Goal: Communication & Community: Answer question/provide support

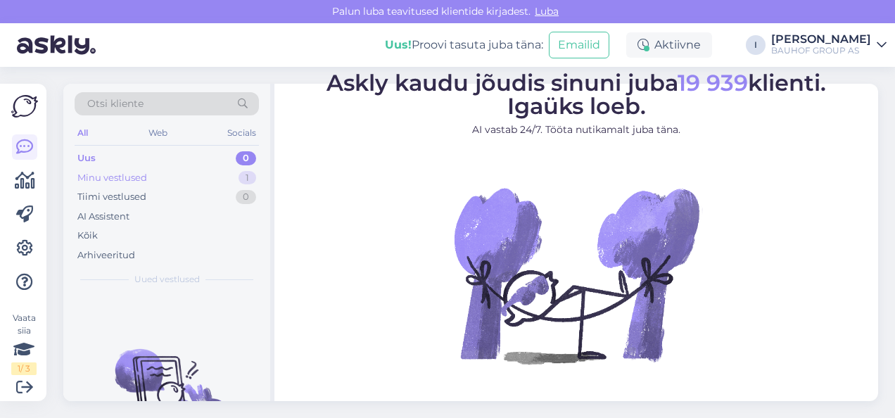
click at [170, 170] on div "Minu vestlused 1" at bounding box center [167, 178] width 184 height 20
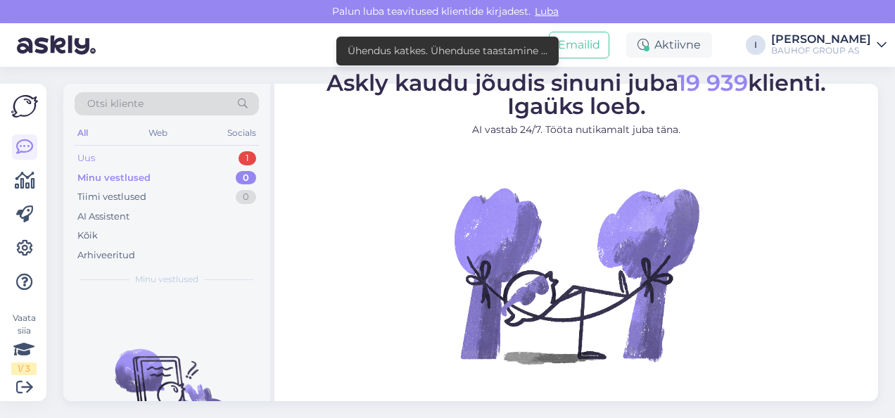
click at [131, 151] on div "Uus 1" at bounding box center [167, 158] width 184 height 20
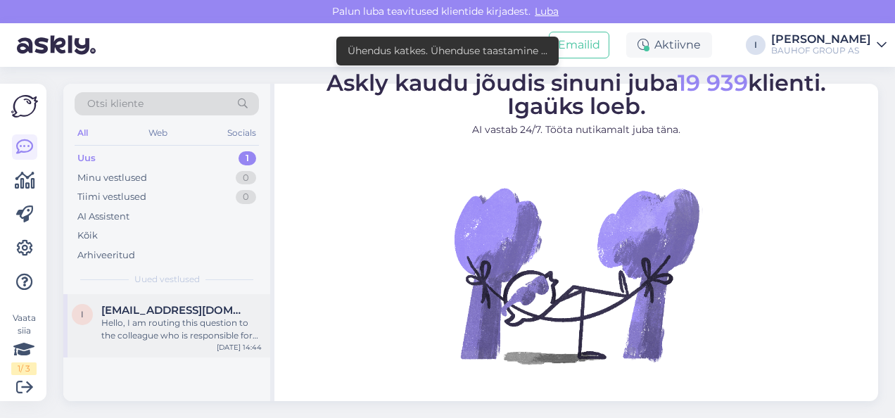
click at [147, 317] on div "Hello, I am routing this question to the colleague who is responsible for this …" at bounding box center [181, 329] width 160 height 25
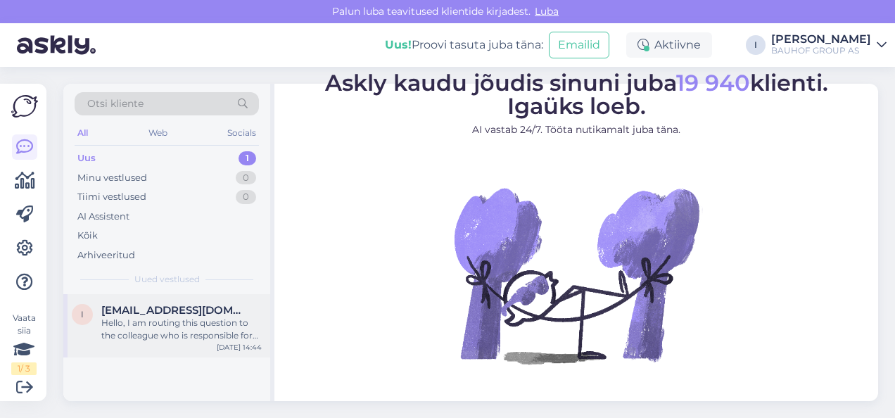
click at [142, 307] on span "Indreksvetlana@gmail.com" at bounding box center [174, 310] width 146 height 13
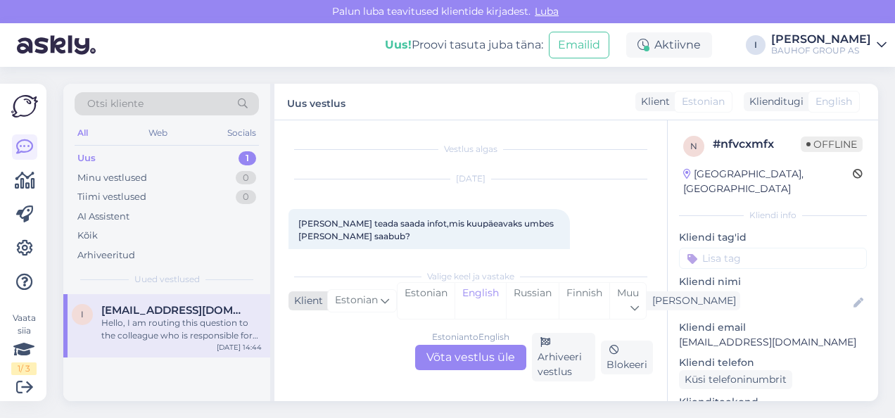
scroll to position [169, 0]
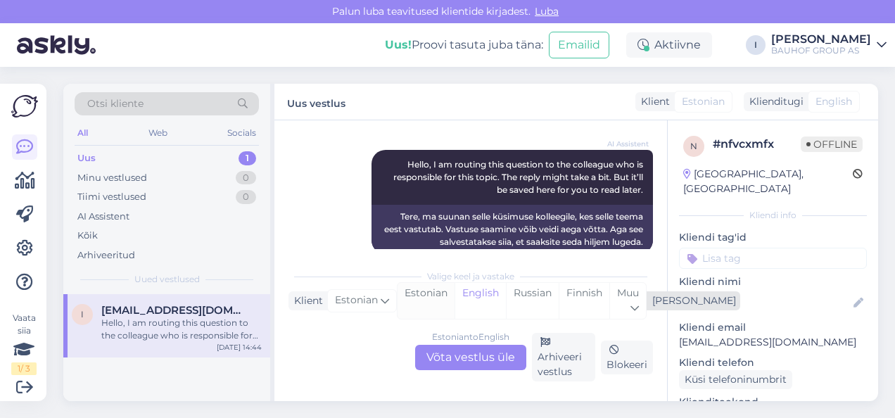
click at [424, 294] on div "Estonian" at bounding box center [426, 301] width 57 height 36
click at [456, 361] on div "Estonian to Estonian Võta vestlus üle" at bounding box center [470, 357] width 111 height 25
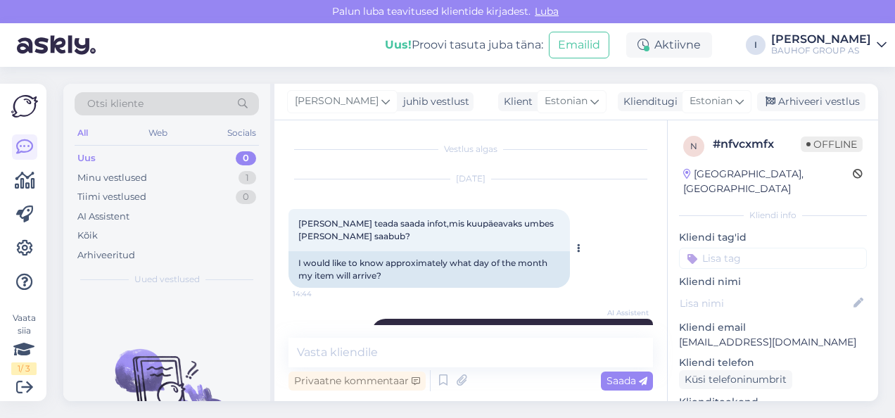
scroll to position [113, 0]
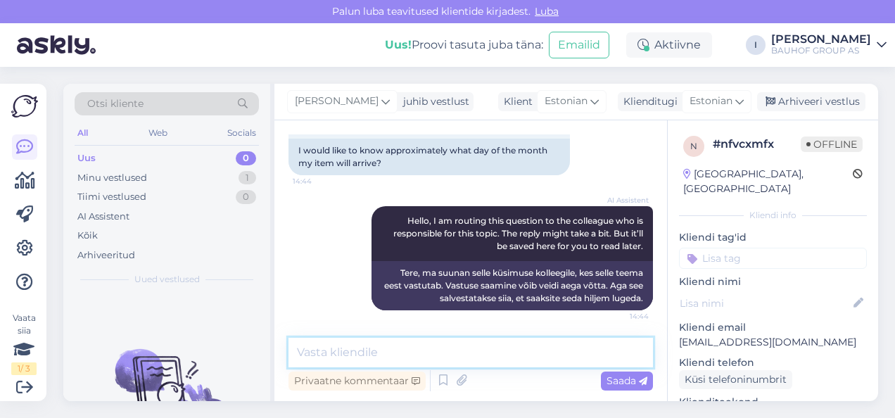
click at [421, 351] on textarea at bounding box center [470, 353] width 364 height 30
type textarea "öelge tellimuse numbrit"
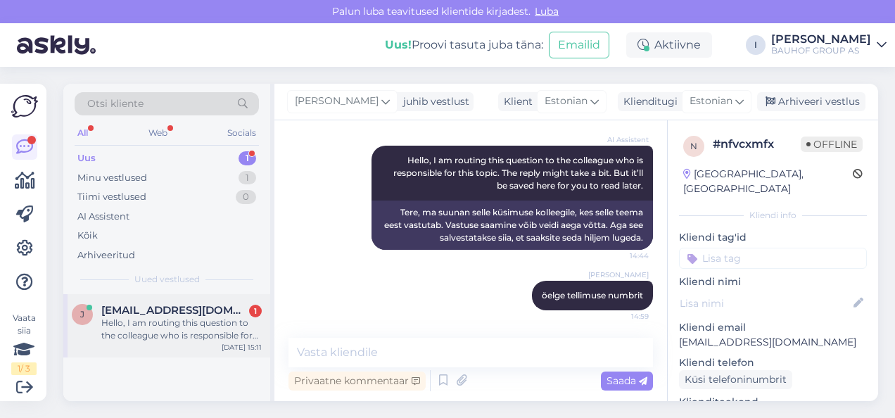
click at [134, 323] on div "Hello, I am routing this question to the colleague who is responsible for this …" at bounding box center [181, 329] width 160 height 25
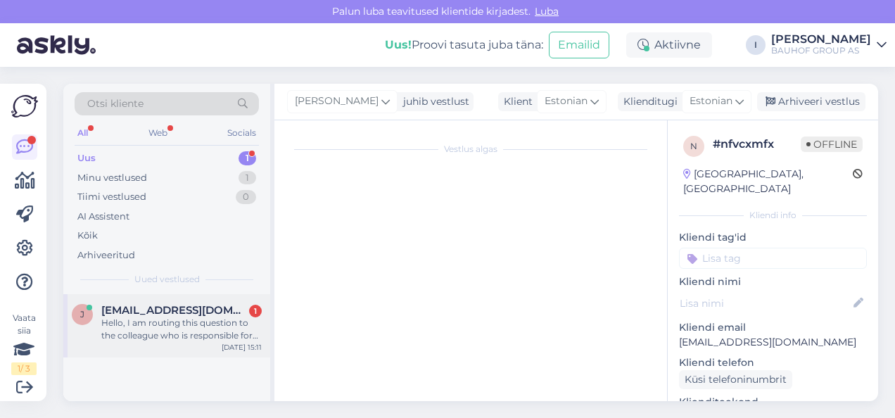
scroll to position [364, 0]
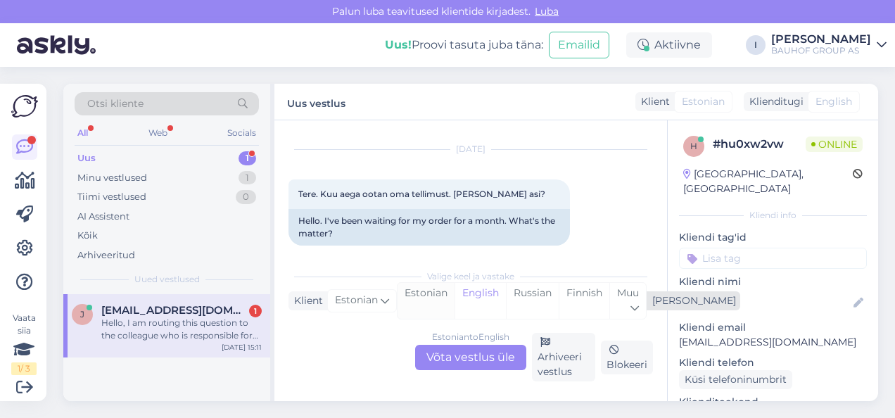
click at [413, 297] on div "Estonian" at bounding box center [426, 301] width 57 height 36
click at [449, 353] on div "Estonian to Estonian Võta vestlus üle" at bounding box center [470, 357] width 111 height 25
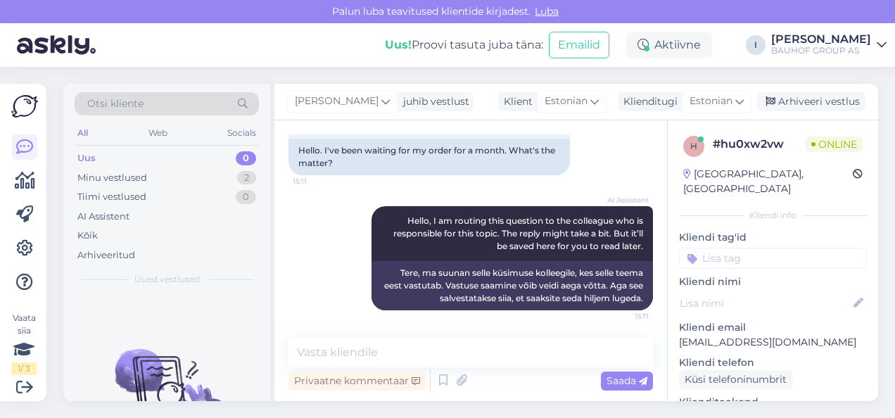
scroll to position [435, 0]
click at [373, 338] on textarea at bounding box center [470, 353] width 364 height 30
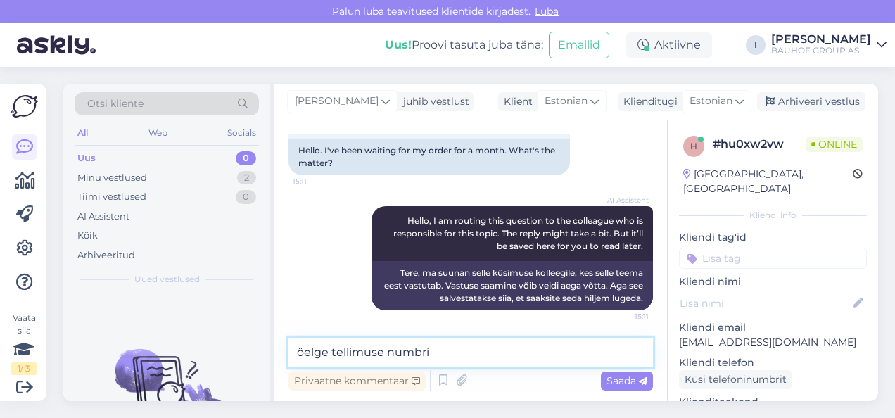
type textarea "öelge tellimuse numbrit"
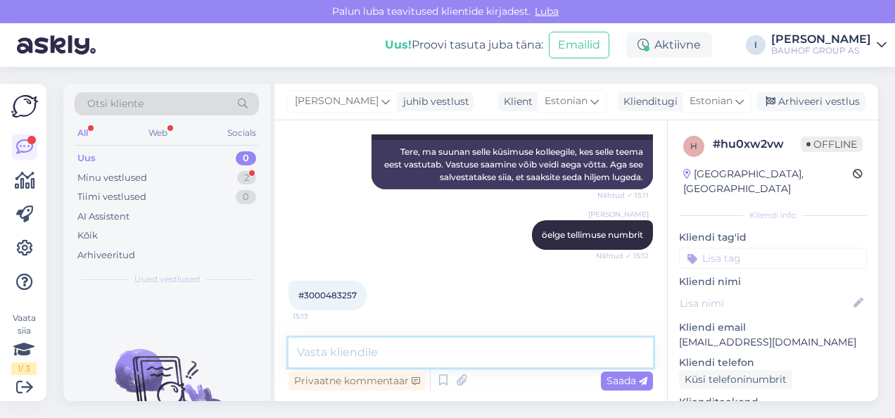
scroll to position [616, 0]
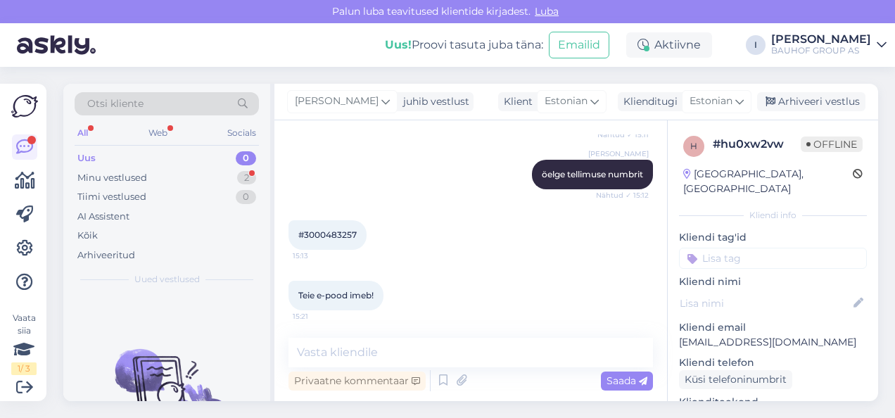
click at [314, 233] on span "#3000483257" at bounding box center [327, 234] width 58 height 11
copy div "3000483257 15:13"
click at [410, 352] on textarea at bounding box center [470, 353] width 364 height 30
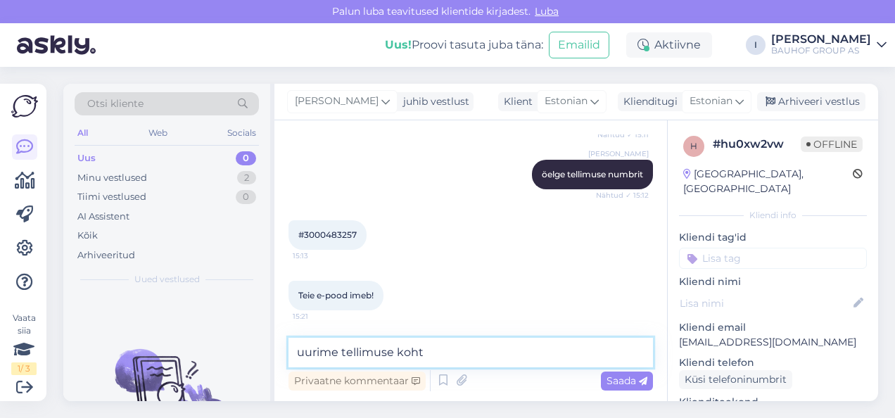
type textarea "uurime tellimuse kohta"
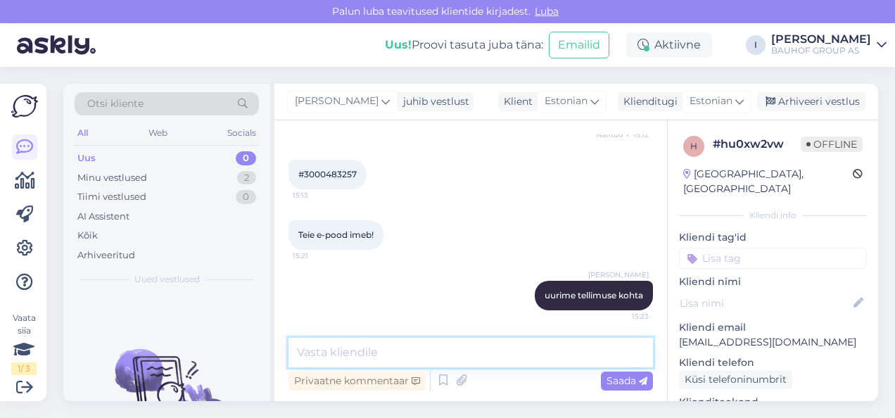
click at [384, 350] on textarea at bounding box center [470, 353] width 364 height 30
type textarea "k"
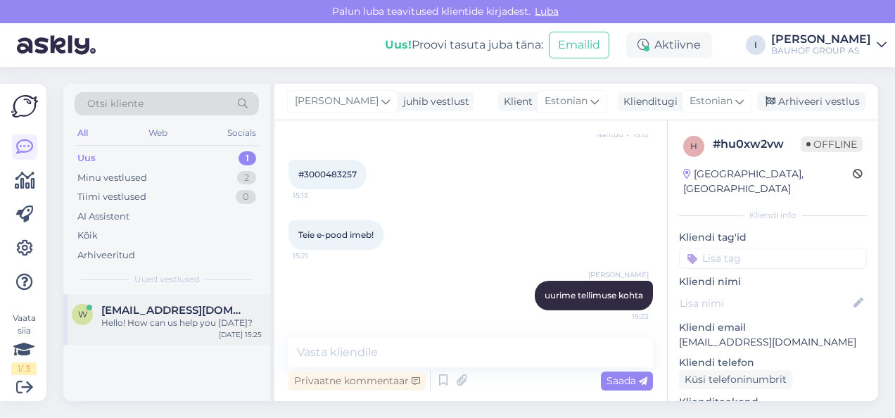
click at [108, 317] on div "Hello! How can us help you today?" at bounding box center [181, 323] width 160 height 13
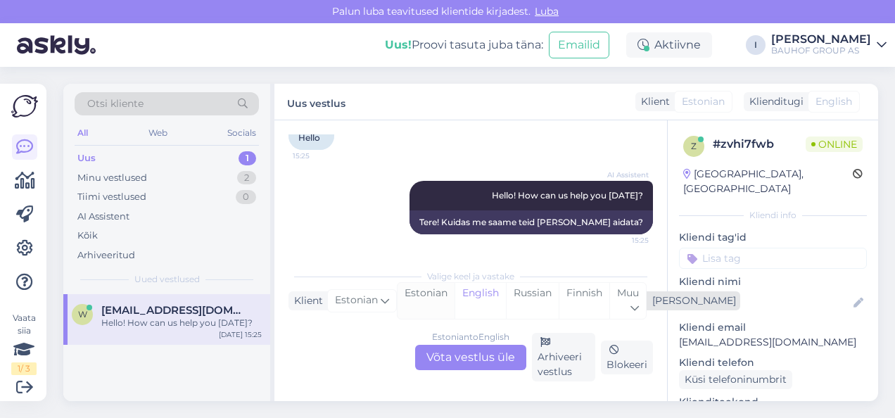
click at [433, 305] on div "Estonian" at bounding box center [426, 301] width 57 height 36
click at [448, 354] on div "Estonian to Estonian Võta vestlus üle" at bounding box center [470, 357] width 111 height 25
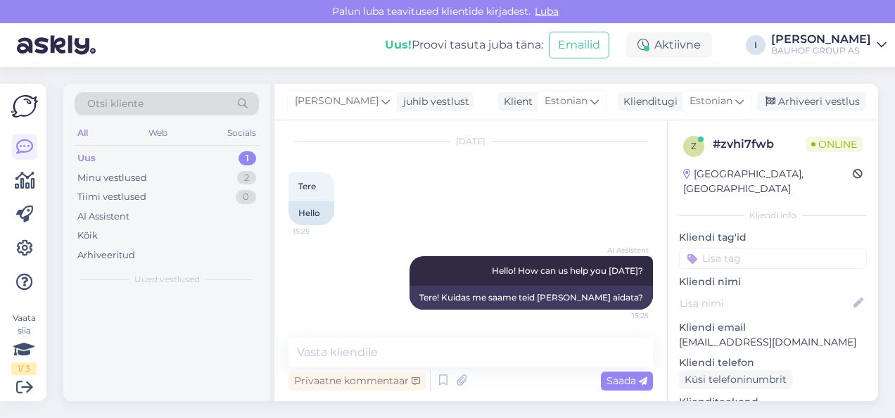
scroll to position [784, 0]
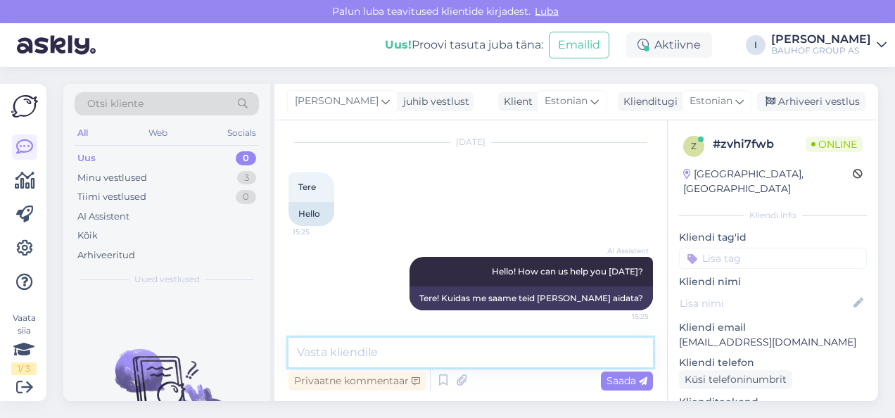
click at [371, 350] on textarea at bounding box center [470, 353] width 364 height 30
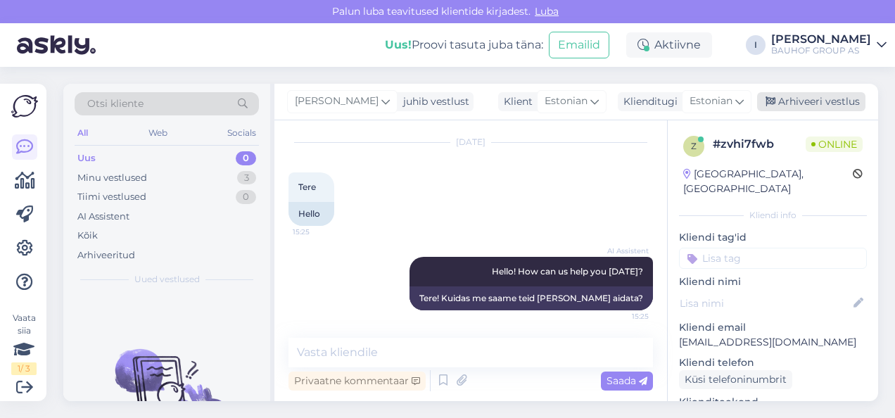
click at [827, 103] on div "Arhiveeri vestlus" at bounding box center [811, 101] width 108 height 19
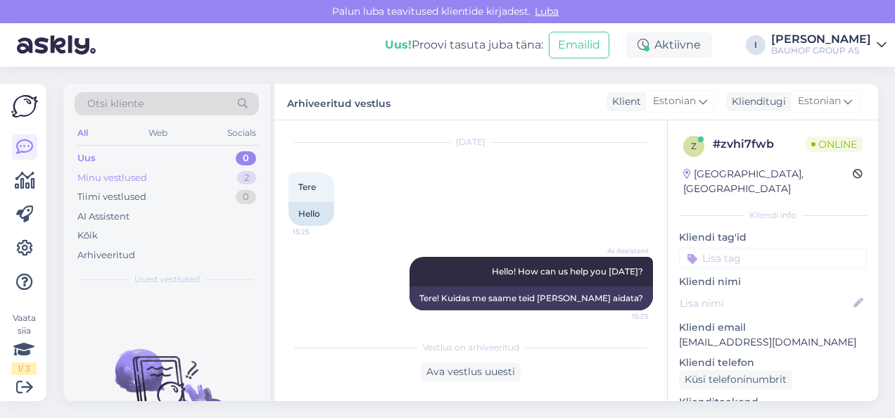
click at [163, 168] on div "Minu vestlused 2" at bounding box center [167, 178] width 184 height 20
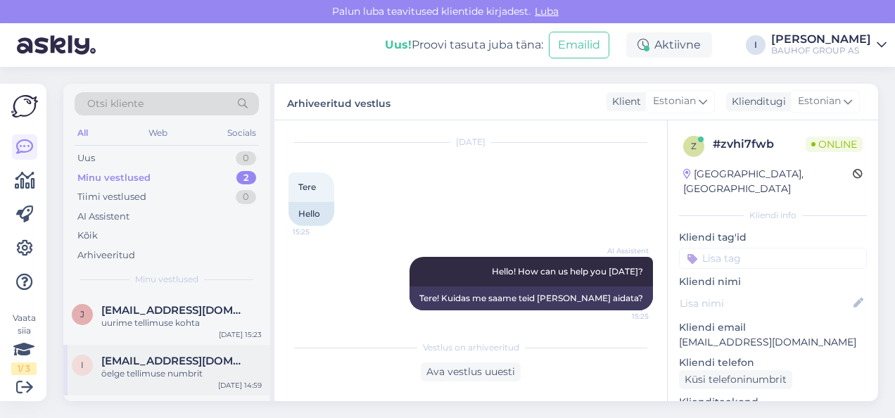
click at [153, 352] on div "I Indreksvetlana@gmail.com öelge tellimuse numbrit Sep 26 14:59" at bounding box center [166, 370] width 207 height 51
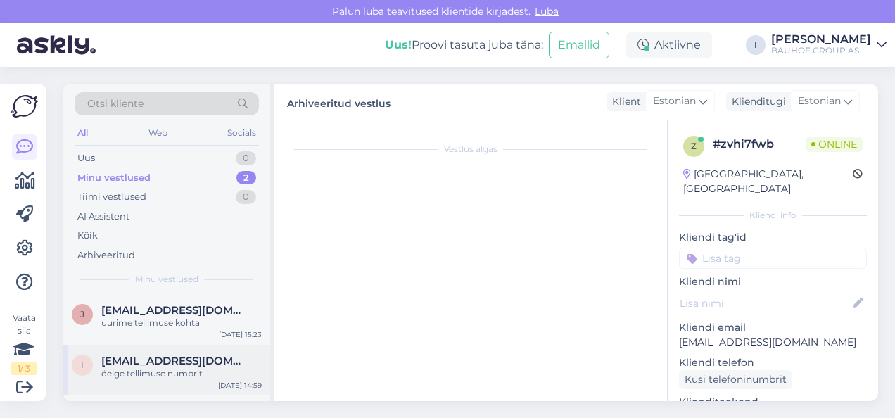
scroll to position [173, 0]
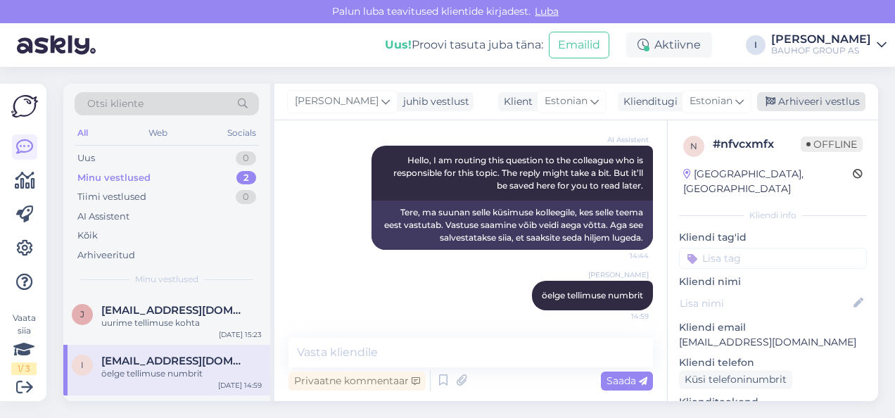
click at [821, 96] on div "Arhiveeri vestlus" at bounding box center [811, 101] width 108 height 19
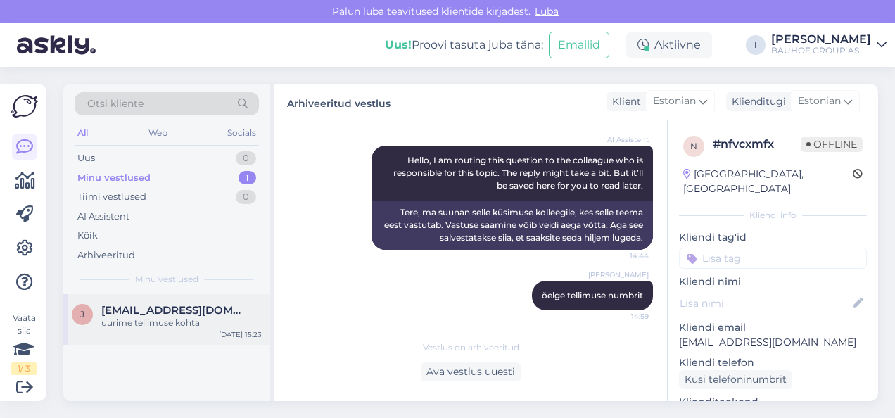
click at [180, 294] on div "j janek@prosert.eu uurime tellimuse kohta Sep 26 15:23" at bounding box center [166, 319] width 207 height 51
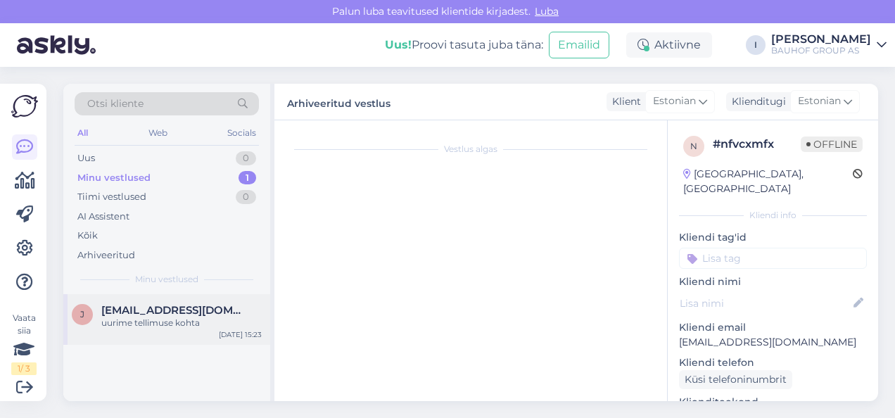
scroll to position [677, 0]
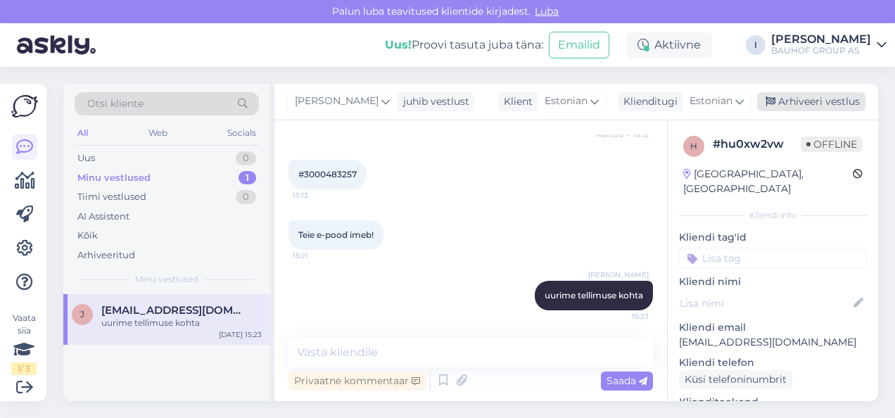
click at [814, 97] on div "Arhiveeri vestlus" at bounding box center [811, 101] width 108 height 19
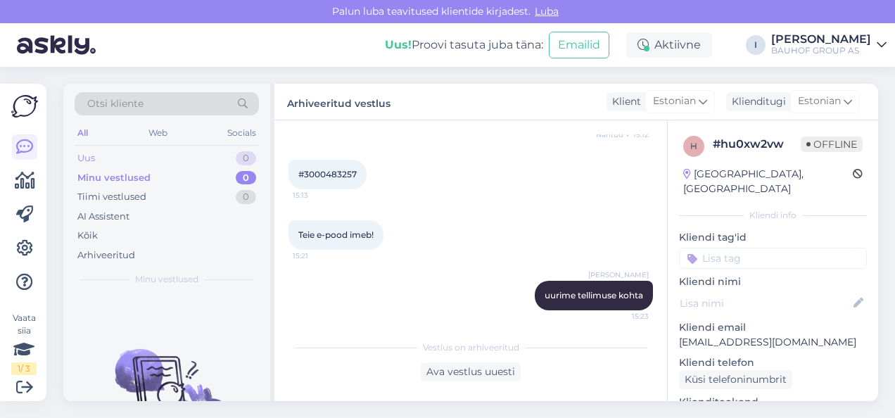
click at [150, 160] on div "Uus 0" at bounding box center [167, 158] width 184 height 20
